Goal: Find contact information: Find contact information

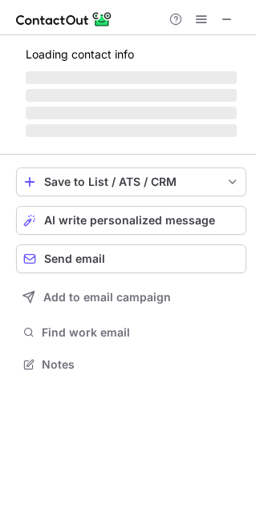
scroll to position [8, 8]
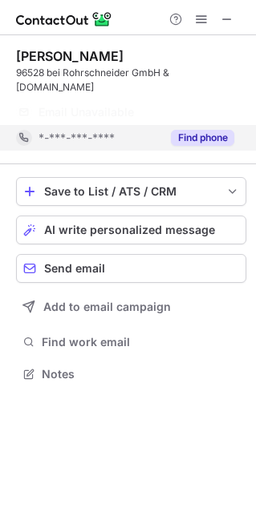
click at [189, 130] on button "Find phone" at bounding box center [202, 138] width 63 height 16
